Goal: Task Accomplishment & Management: Use online tool/utility

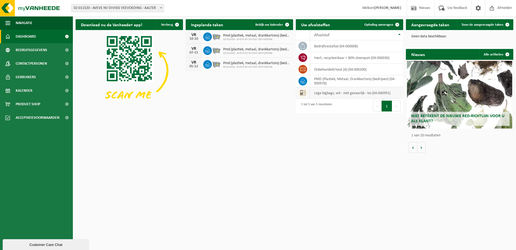
click at [357, 93] on td "lege bigbags, wit - niet gevaarlijk - los (04-000991)" at bounding box center [356, 93] width 93 height 12
click at [379, 26] on span "Ophaling aanvragen" at bounding box center [379, 25] width 29 height 4
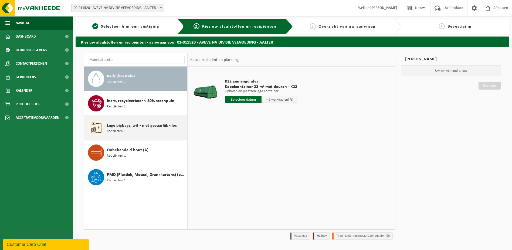
click at [116, 126] on span "Lege bigbags, wit - niet gevaarlijk - los" at bounding box center [142, 125] width 70 height 6
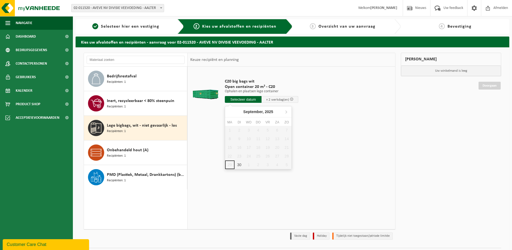
click at [236, 99] on input "text" at bounding box center [243, 99] width 37 height 7
click at [239, 164] on div "30" at bounding box center [239, 164] width 9 height 9
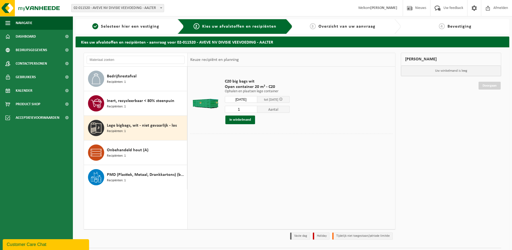
type input "Van [DATE]"
click at [234, 122] on button "In winkelmand" at bounding box center [241, 119] width 30 height 9
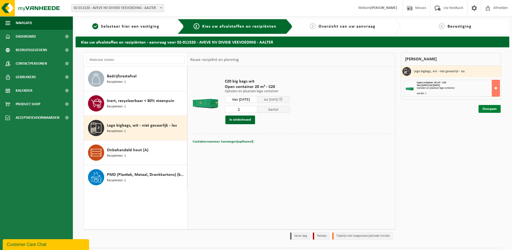
click at [488, 107] on link "Doorgaan" at bounding box center [490, 109] width 22 height 8
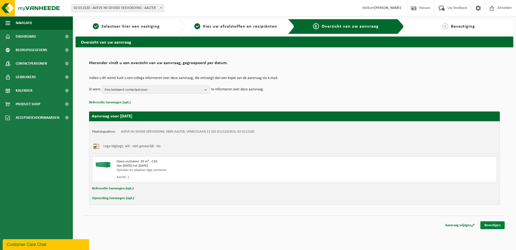
click at [494, 225] on link "Bevestigen" at bounding box center [493, 225] width 24 height 8
